Goal: Information Seeking & Learning: Find specific fact

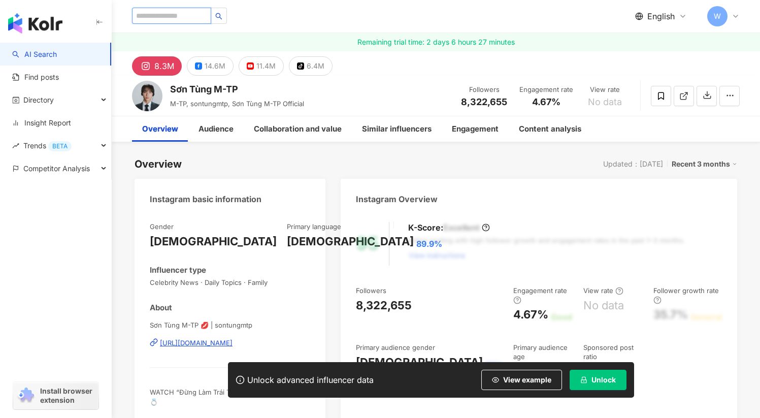
click at [190, 18] on input "search" at bounding box center [171, 16] width 79 height 16
click at [194, 13] on input "search" at bounding box center [171, 16] width 79 height 16
click at [77, 105] on div "Directory" at bounding box center [55, 99] width 111 height 23
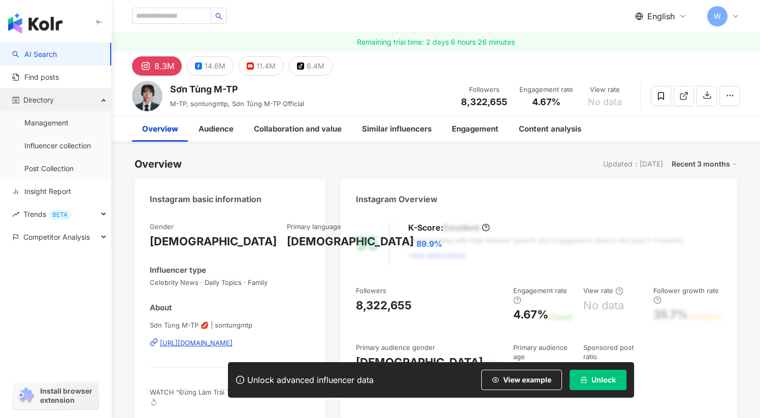
click at [77, 105] on div "Directory" at bounding box center [55, 99] width 111 height 23
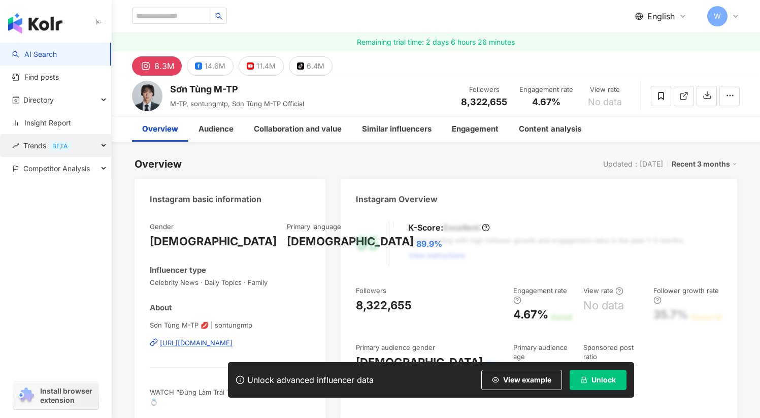
click at [81, 146] on div "Trends BETA" at bounding box center [55, 145] width 111 height 23
click at [82, 146] on div "Trends BETA" at bounding box center [55, 145] width 111 height 23
click at [80, 169] on span "Competitor Analysis" at bounding box center [56, 168] width 67 height 23
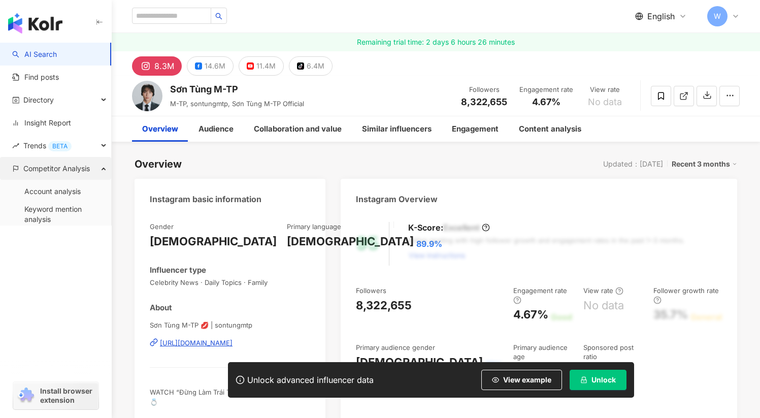
click at [80, 169] on span "Competitor Analysis" at bounding box center [56, 168] width 67 height 23
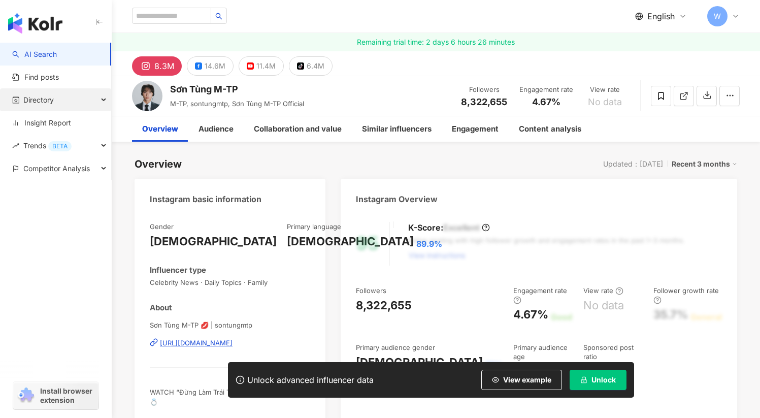
click at [69, 104] on div "Directory" at bounding box center [55, 99] width 111 height 23
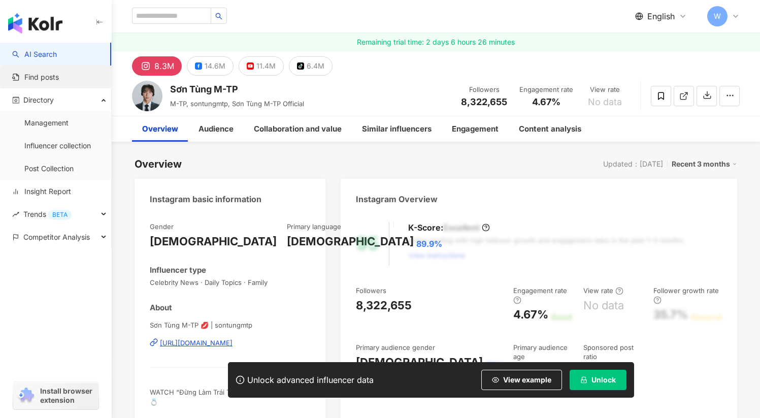
click at [59, 82] on link "Find posts" at bounding box center [35, 77] width 47 height 10
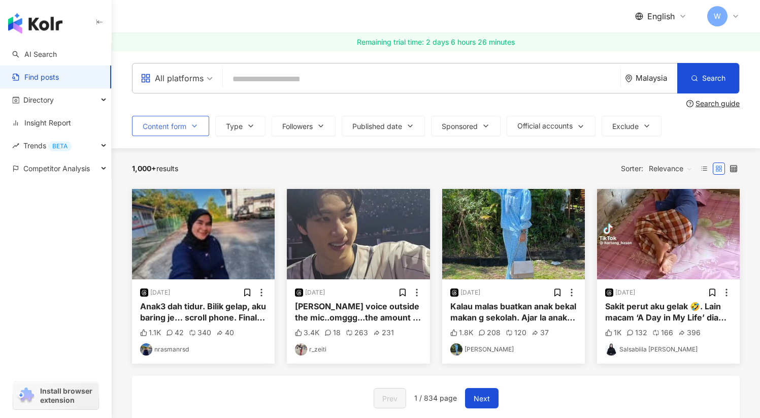
click at [190, 127] on button "Content form" at bounding box center [170, 126] width 77 height 20
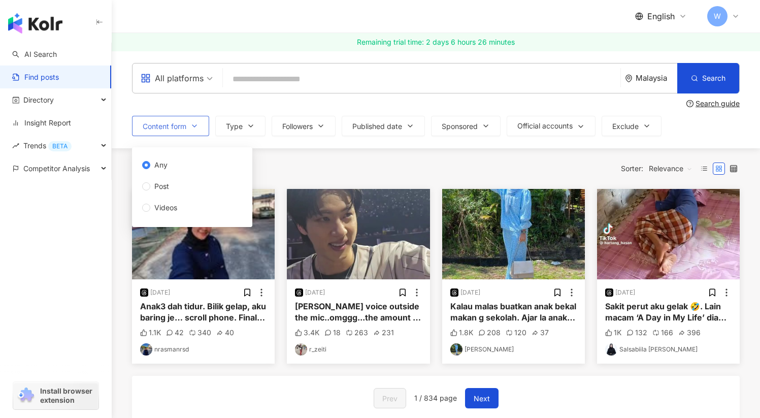
click at [190, 127] on button "Content form" at bounding box center [170, 126] width 77 height 20
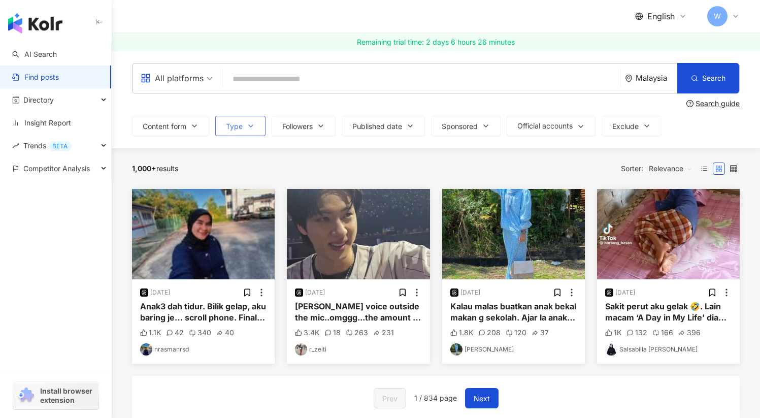
click at [252, 126] on icon "button" at bounding box center [251, 126] width 4 height 2
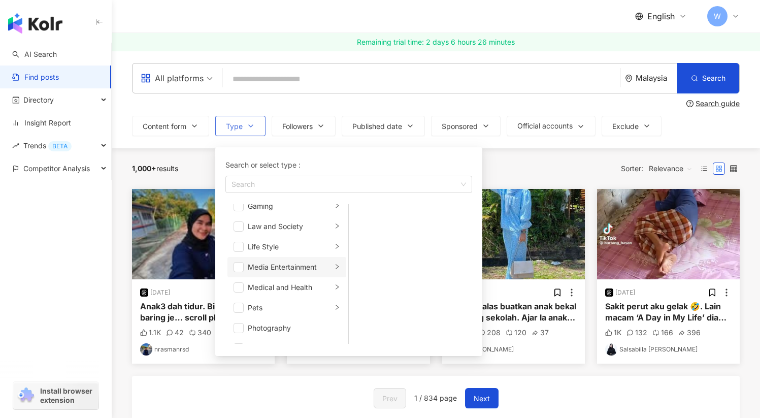
scroll to position [206, 0]
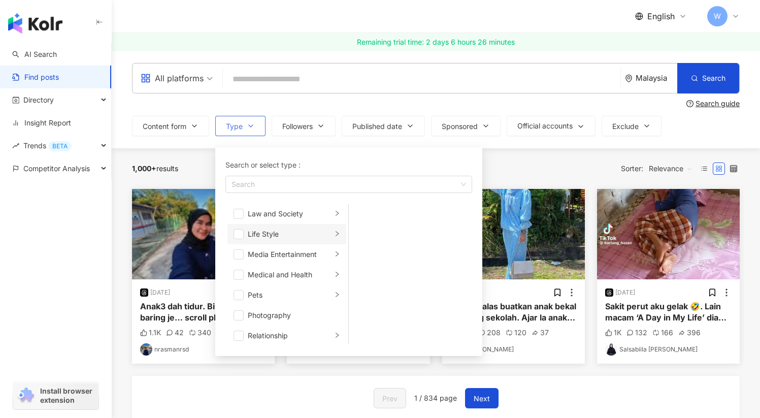
click at [282, 239] on div "Life Style" at bounding box center [290, 234] width 84 height 11
click at [240, 234] on span "button" at bounding box center [239, 234] width 10 height 10
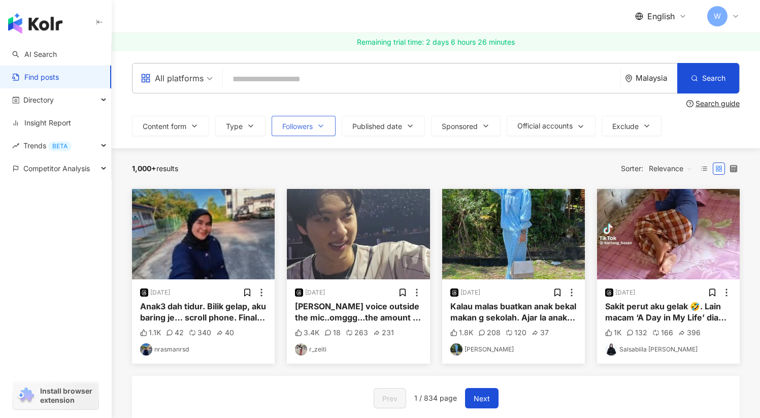
click at [318, 130] on button "Followers" at bounding box center [304, 126] width 64 height 20
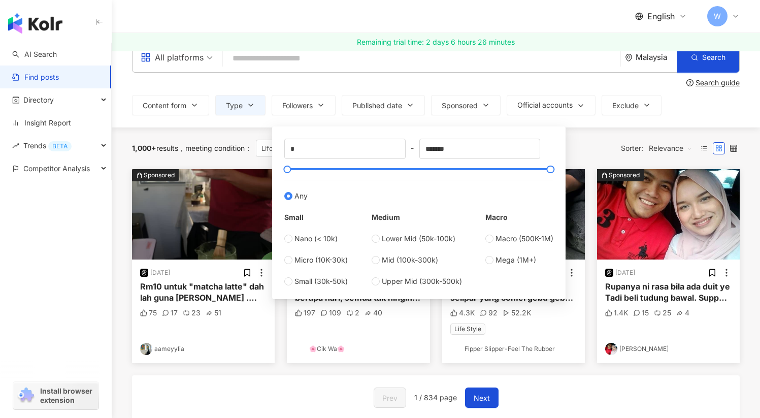
scroll to position [24, 0]
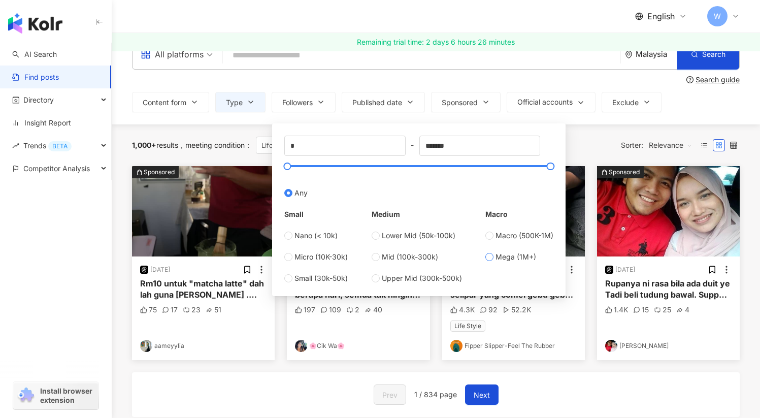
click at [500, 260] on span "Mega (1M+)" at bounding box center [516, 256] width 41 height 11
type input "*******"
type input "*********"
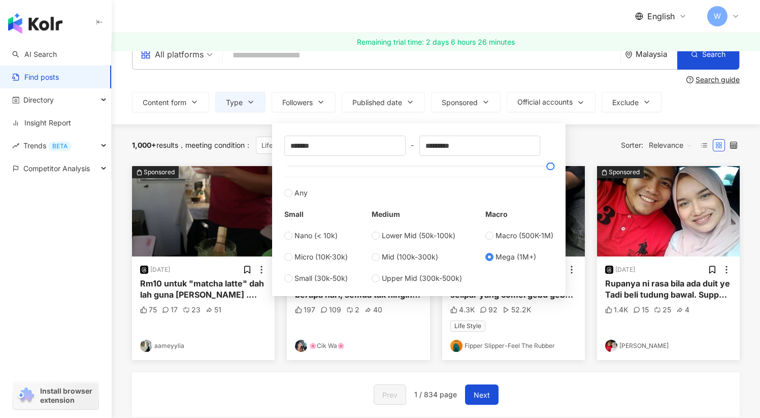
scroll to position [0, 0]
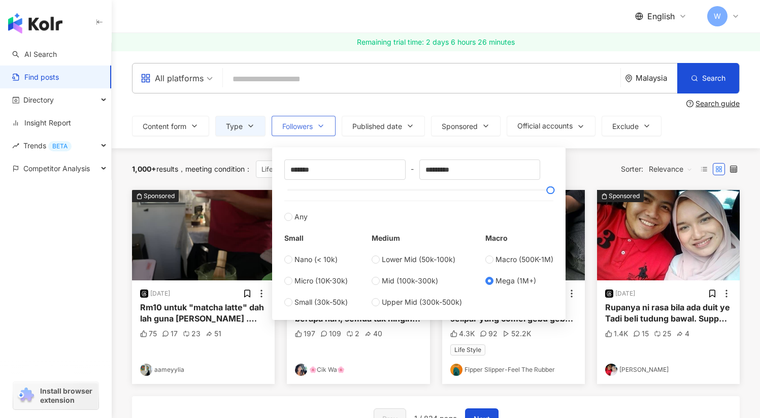
click at [307, 123] on span "Followers" at bounding box center [297, 126] width 30 height 8
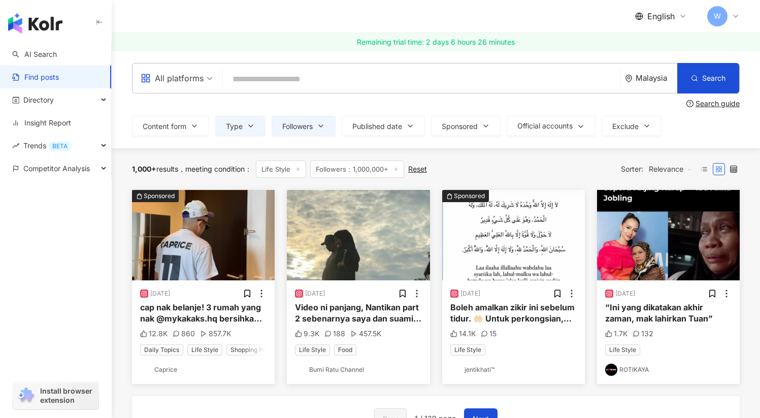
click at [650, 80] on div "Malaysia" at bounding box center [657, 78] width 42 height 9
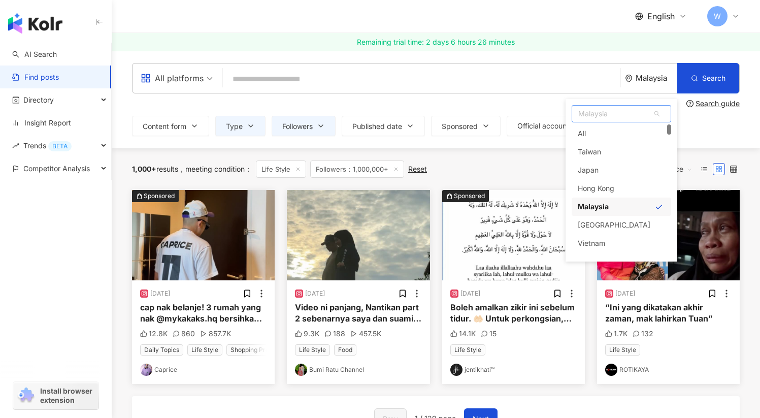
click at [589, 113] on span "Malaysia" at bounding box center [621, 114] width 99 height 16
type input "*******"
click at [619, 136] on div "Vietnam" at bounding box center [622, 133] width 100 height 18
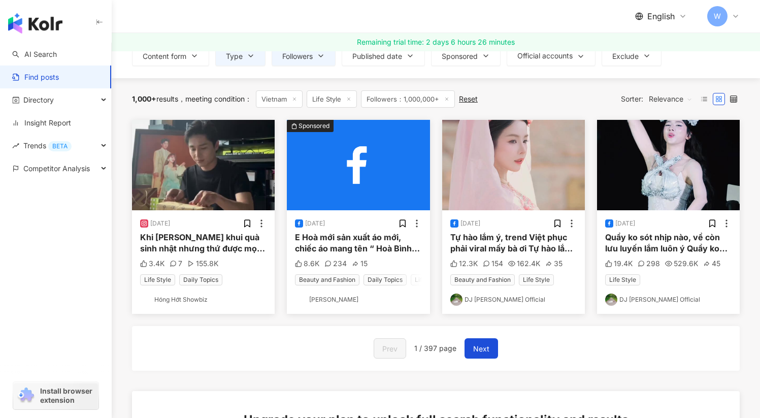
scroll to position [71, 0]
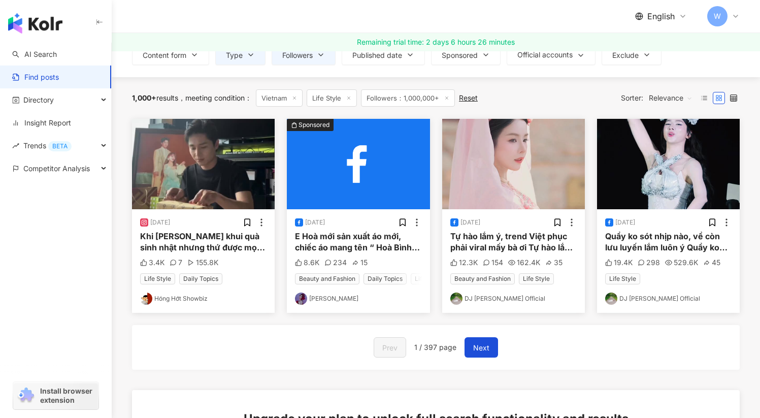
click at [490, 305] on link "DJ [PERSON_NAME] Official" at bounding box center [514, 299] width 126 height 12
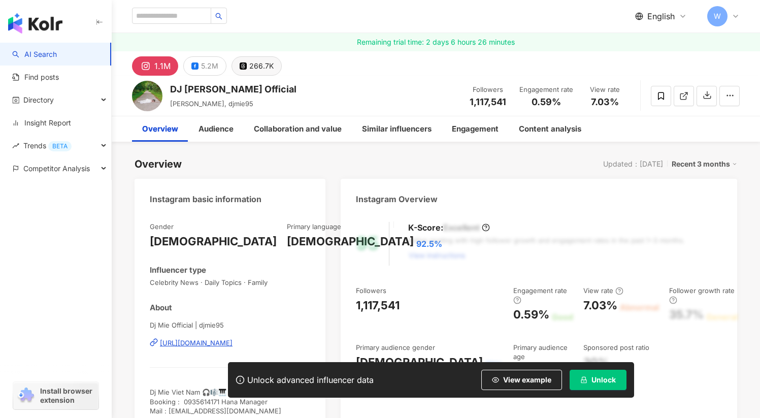
click at [249, 69] on div "266.7K" at bounding box center [261, 66] width 24 height 14
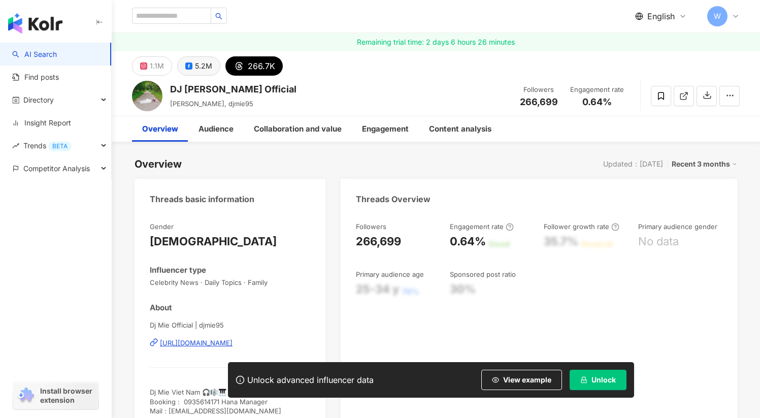
click at [196, 67] on div "5.2M" at bounding box center [203, 66] width 17 height 14
click at [139, 67] on button "1.1M" at bounding box center [152, 65] width 40 height 19
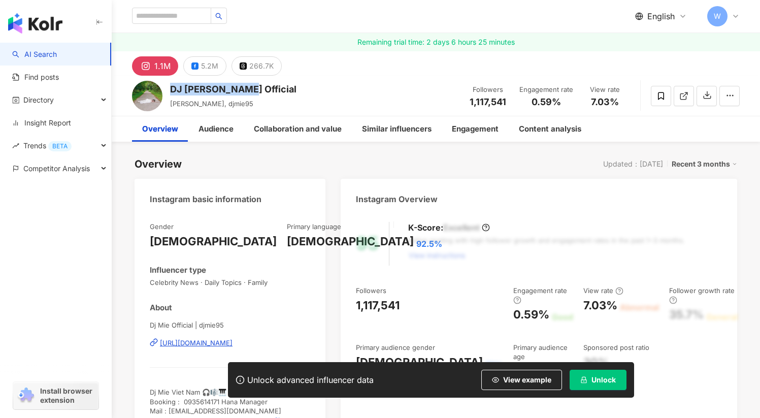
drag, startPoint x: 254, startPoint y: 90, endPoint x: 171, endPoint y: 89, distance: 83.3
click at [171, 89] on div "DJ [PERSON_NAME] Official [PERSON_NAME], djmie95 Followers 1,117,541 Engagement…" at bounding box center [436, 96] width 649 height 40
drag, startPoint x: 225, startPoint y: 105, endPoint x: 264, endPoint y: 105, distance: 39.1
click at [263, 106] on div "DJ [PERSON_NAME] Official [PERSON_NAME], djmie95 Followers 1,117,541 Engagement…" at bounding box center [436, 96] width 649 height 40
copy span "djmie95"
